Goal: Register for event/course

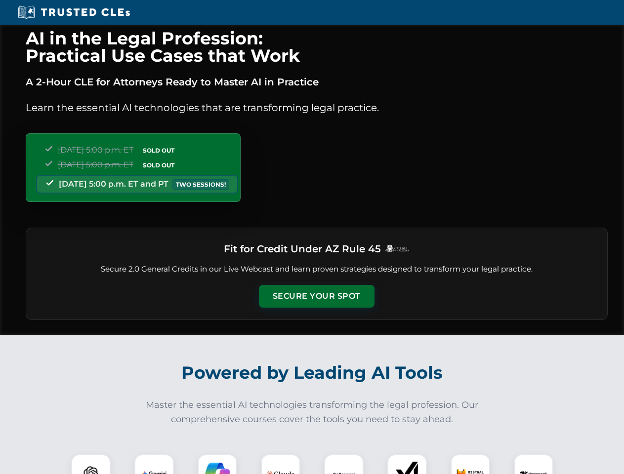
click at [316, 296] on button "Secure Your Spot" at bounding box center [317, 296] width 116 height 23
click at [91, 464] on img at bounding box center [91, 474] width 29 height 29
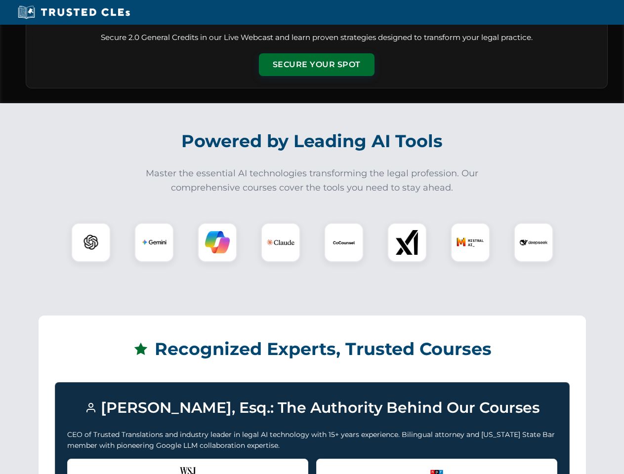
click at [154, 464] on div "Recognized by the WSJ [PERSON_NAME] was featured for his expertise in AI legal …" at bounding box center [187, 478] width 241 height 39
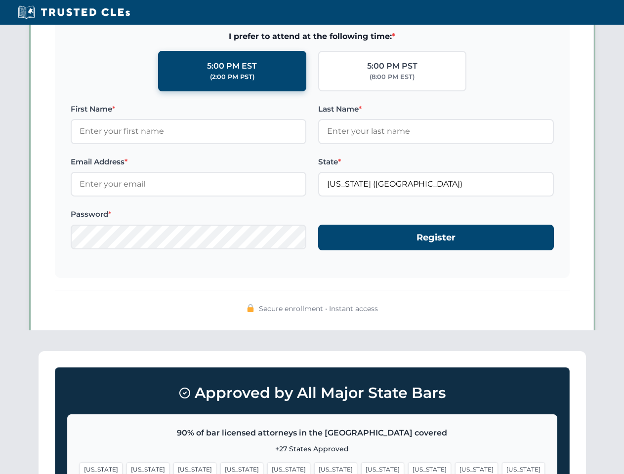
click at [361, 464] on span "[US_STATE]" at bounding box center [382, 469] width 43 height 14
click at [455, 464] on span "[US_STATE]" at bounding box center [476, 469] width 43 height 14
